Goal: Task Accomplishment & Management: Manage account settings

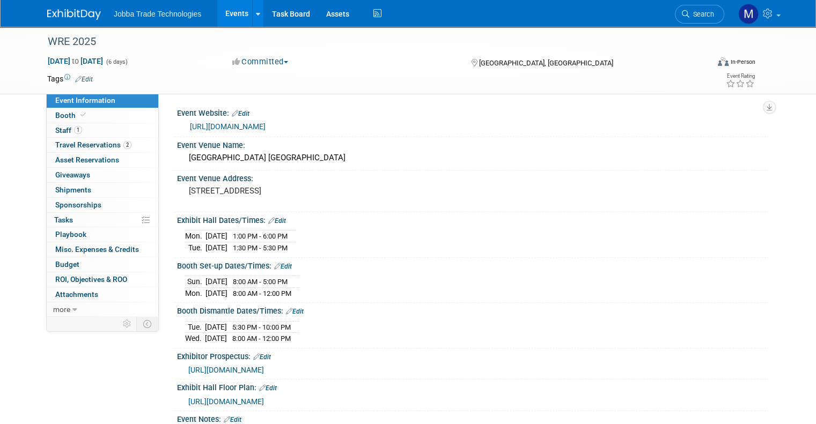
click at [220, 124] on link "https://westernroofingexpo.com/" at bounding box center [228, 126] width 76 height 9
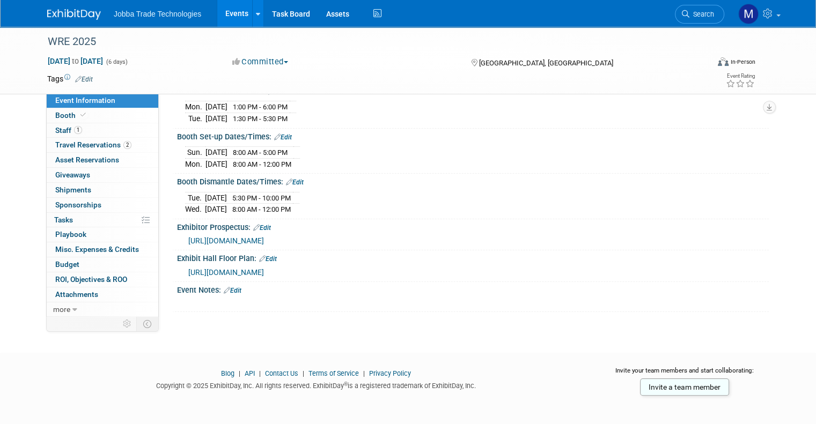
click at [264, 240] on span "https://wsrca.com/page/exhibitor-service-manual" at bounding box center [226, 240] width 76 height 9
drag, startPoint x: 321, startPoint y: 206, endPoint x: 241, endPoint y: 205, distance: 79.4
click at [241, 205] on div "Tue. Sep 30, 2025 5:30 PM - 10:00 PM Wed. Oct 1, 2025 8:00 AM - 12:00 PM" at bounding box center [472, 202] width 575 height 26
click at [241, 205] on td "8:00 AM - 12:00 PM" at bounding box center [260, 209] width 66 height 11
click at [239, 197] on td "5:30 PM - 10:00 PM" at bounding box center [260, 198] width 66 height 12
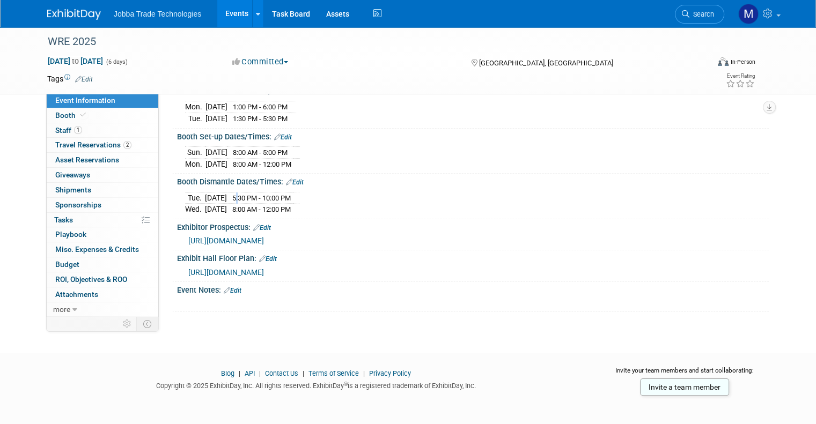
click at [239, 197] on td "5:30 PM - 10:00 PM" at bounding box center [260, 198] width 66 height 12
click at [291, 195] on span "5:30 PM - 10:00 PM" at bounding box center [261, 198] width 58 height 8
click at [227, 192] on td "Sep 30, 2025" at bounding box center [216, 198] width 22 height 12
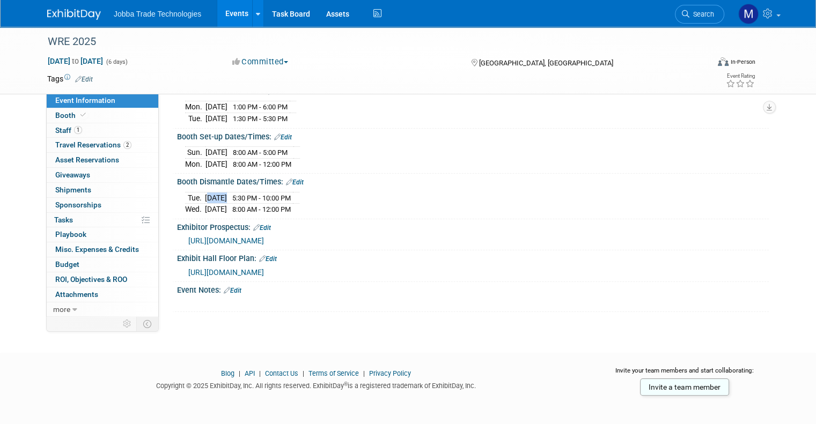
click at [227, 192] on td "Sep 30, 2025" at bounding box center [216, 198] width 22 height 12
click at [291, 194] on span "5:30 PM - 10:00 PM" at bounding box center [261, 198] width 58 height 8
click at [285, 155] on td "8:00 AM - 5:00 PM" at bounding box center [260, 153] width 66 height 12
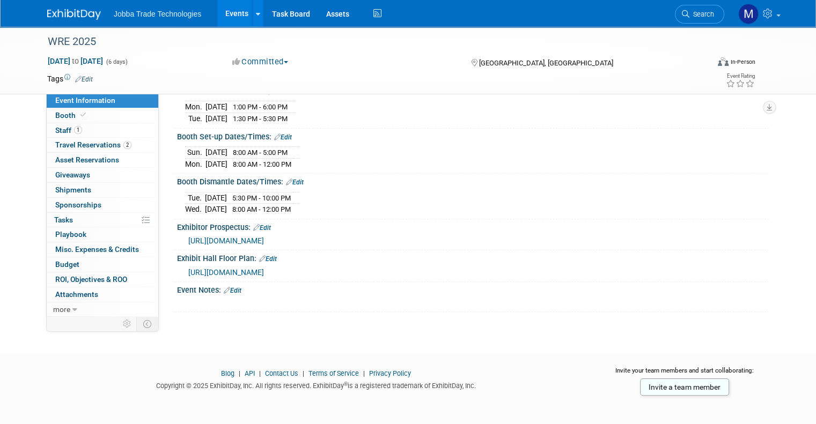
click at [321, 168] on div "Sun. Sep 28, 2025 8:00 AM - 5:00 PM Mon. Sep 29, 2025 8:00 AM - 12:00 PM Save C…" at bounding box center [472, 155] width 591 height 29
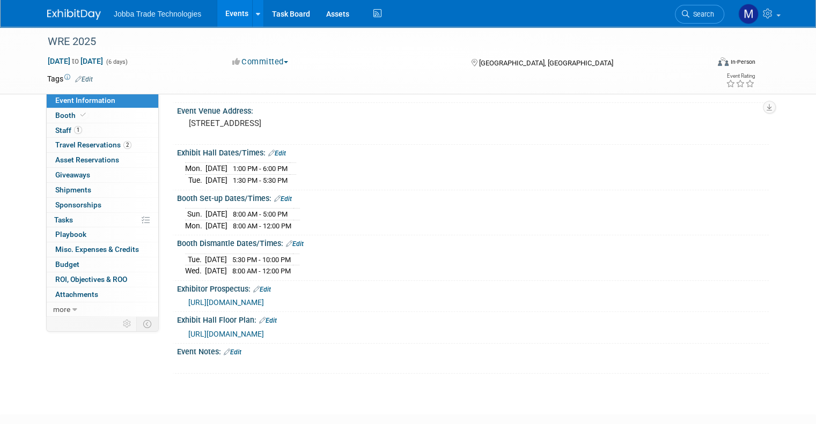
scroll to position [22, 0]
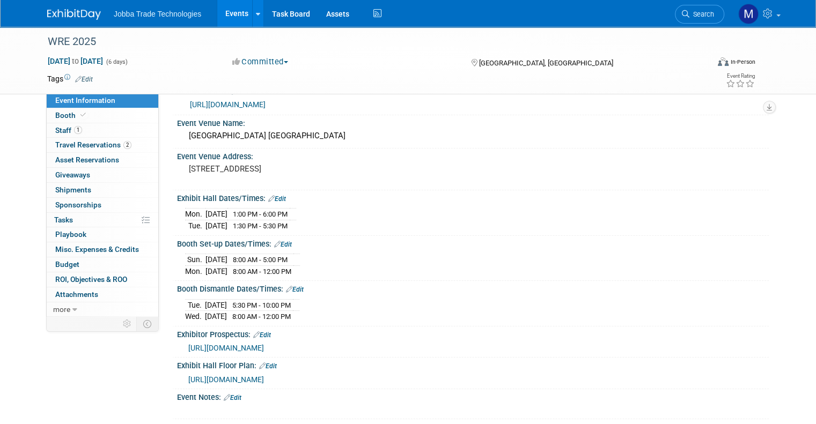
click at [287, 212] on span "1:00 PM - 6:00 PM" at bounding box center [260, 214] width 55 height 8
click at [287, 222] on span "1:30 PM - 5:30 PM" at bounding box center [260, 226] width 55 height 8
drag, startPoint x: 313, startPoint y: 224, endPoint x: 238, endPoint y: 218, distance: 75.3
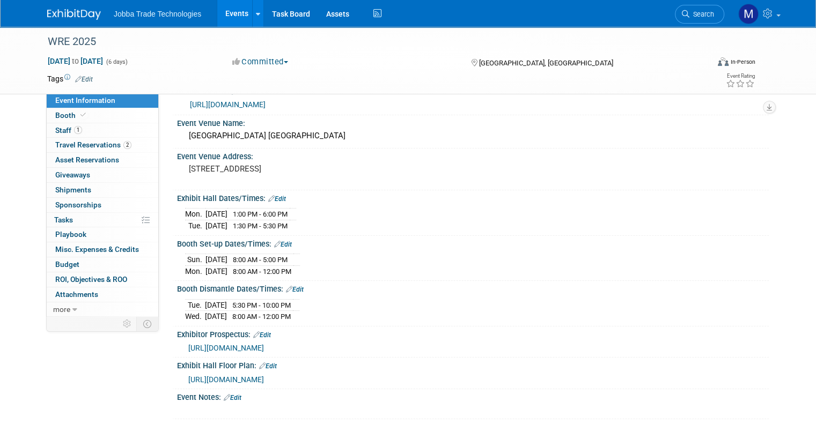
click at [238, 218] on div "Mon. Sep 29, 2025 1:00 PM - 6:00 PM Tue. Sep 30, 2025 1:30 PM - 5:30 PM" at bounding box center [472, 218] width 575 height 26
click at [272, 220] on td "1:30 PM - 5:30 PM" at bounding box center [258, 225] width 62 height 11
drag, startPoint x: 307, startPoint y: 224, endPoint x: 260, endPoint y: 214, distance: 48.6
click at [260, 214] on tbody "Mon. Sep 29, 2025 1:00 PM - 6:00 PM Tue. Sep 30, 2025 1:30 PM - 5:30 PM" at bounding box center [240, 220] width 111 height 23
click at [315, 220] on div "Mon. Sep 29, 2025 1:00 PM - 6:00 PM Tue. Sep 30, 2025 1:30 PM - 5:30 PM" at bounding box center [472, 218] width 575 height 26
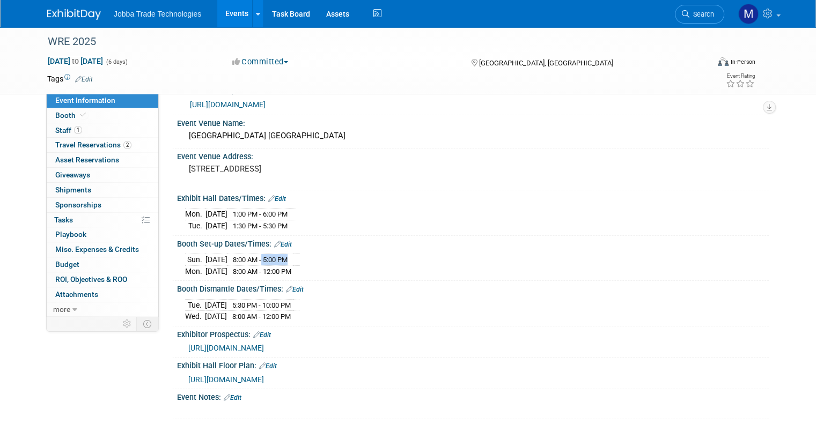
drag, startPoint x: 310, startPoint y: 260, endPoint x: 272, endPoint y: 260, distance: 38.6
click at [272, 260] on tr "Sun. Sep 28, 2025 8:00 AM - 5:00 PM" at bounding box center [242, 260] width 115 height 12
click at [284, 260] on span "8:00 AM - 5:00 PM" at bounding box center [260, 260] width 55 height 8
click at [324, 262] on div "Sun. Sep 28, 2025 8:00 AM - 5:00 PM Mon. Sep 29, 2025 8:00 AM - 12:00 PM" at bounding box center [472, 264] width 575 height 26
click at [774, 11] on icon at bounding box center [768, 14] width 12 height 10
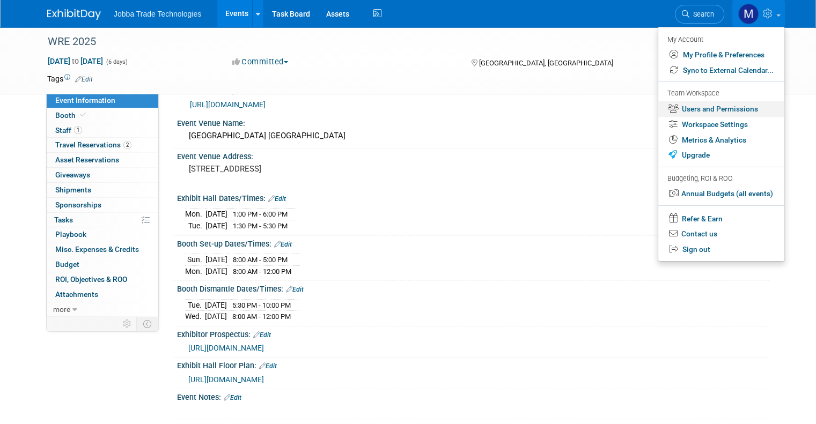
click at [745, 109] on link "Users and Permissions" at bounding box center [721, 109] width 126 height 16
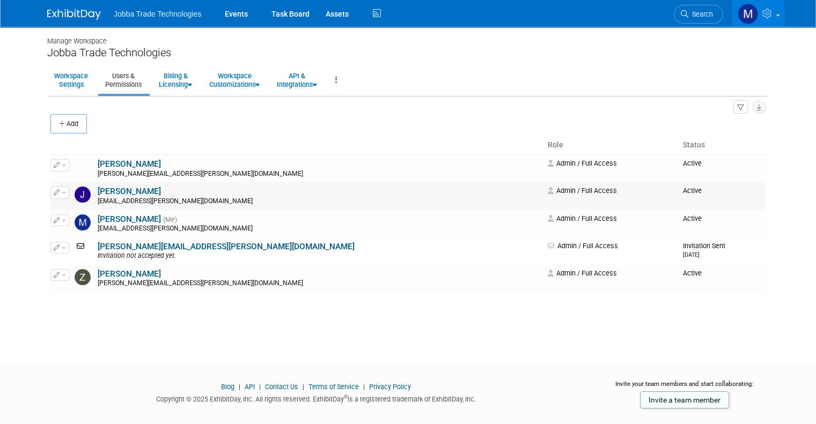
click at [57, 195] on button "button" at bounding box center [59, 193] width 19 height 12
click at [69, 213] on link "Edit" at bounding box center [93, 210] width 85 height 15
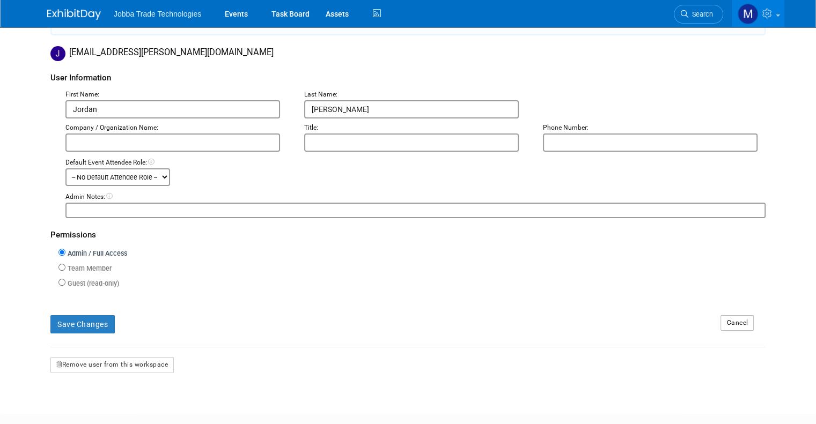
scroll to position [178, 0]
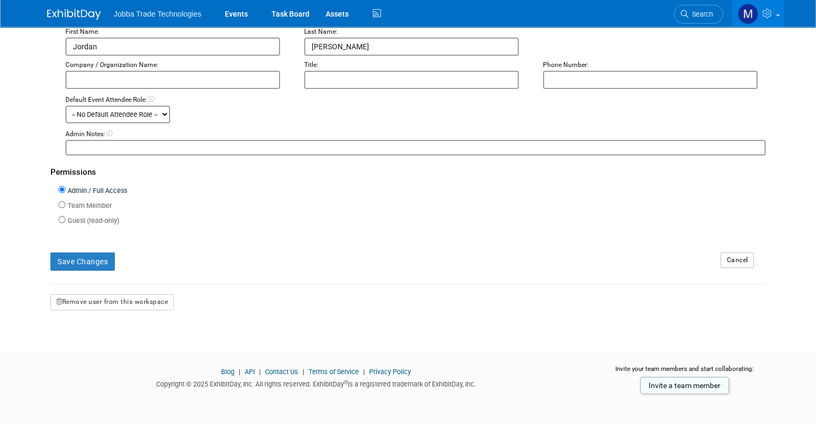
click at [123, 289] on form "User Information First Name: Jordan Last Name: Carpenter Company / Organization…" at bounding box center [407, 154] width 715 height 313
click at [129, 300] on button "Remove user from this workspace" at bounding box center [111, 302] width 123 height 16
click at [90, 344] on icon at bounding box center [94, 344] width 8 height 7
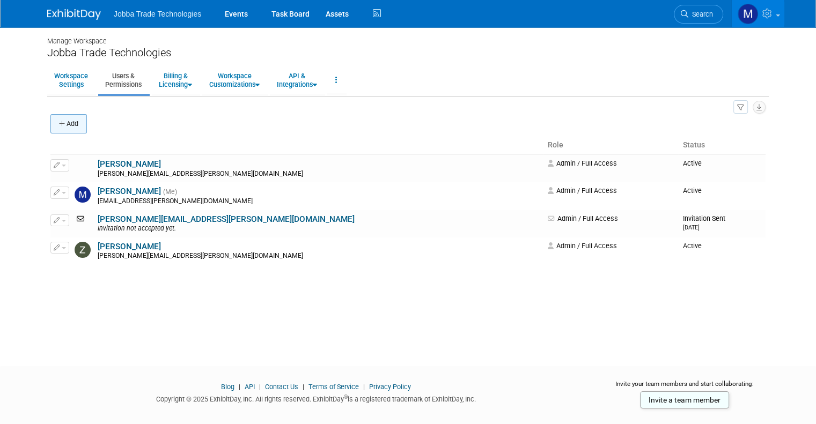
click at [64, 125] on button "Add" at bounding box center [68, 123] width 36 height 19
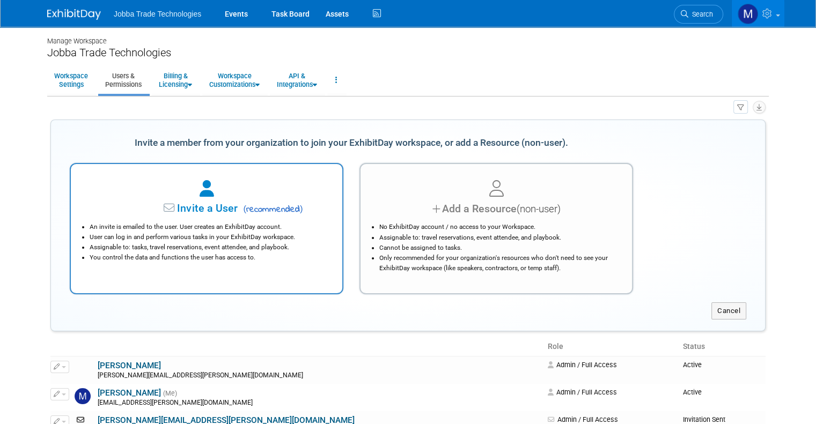
click at [275, 236] on li "User can log in and perform various tasks in your ExhibitDay workspace." at bounding box center [209, 237] width 239 height 10
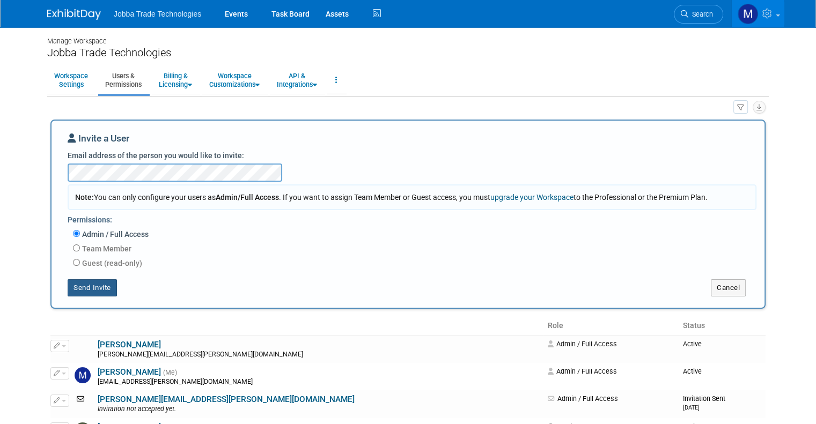
click at [89, 289] on button "Send Invite" at bounding box center [92, 287] width 49 height 17
